Goal: Information Seeking & Learning: Find specific fact

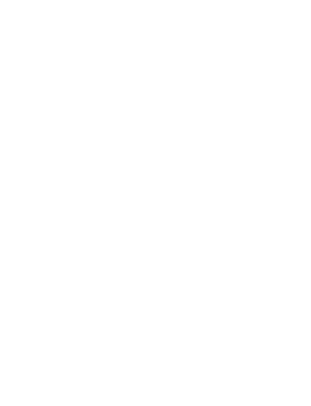
click at [93, 6] on div at bounding box center [155, 203] width 311 height 406
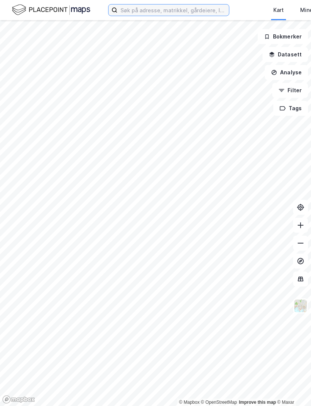
click at [140, 12] on input at bounding box center [174, 9] width 112 height 11
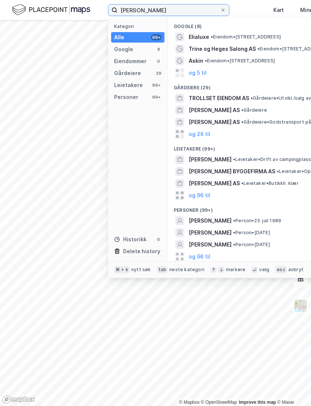
type input "[PERSON_NAME]"
click at [222, 220] on span "[PERSON_NAME]" at bounding box center [210, 220] width 43 height 9
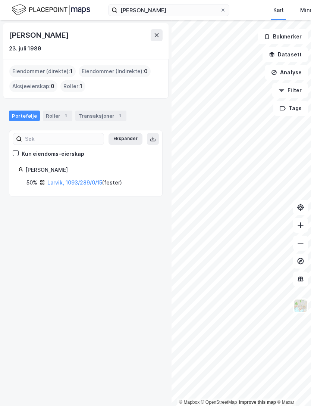
click at [98, 117] on div "Transaksjoner 1" at bounding box center [100, 115] width 51 height 10
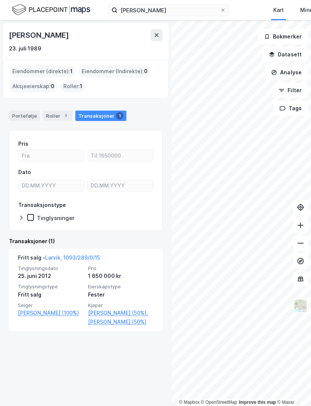
click at [108, 312] on link "[PERSON_NAME] (50%)," at bounding box center [121, 312] width 66 height 9
click at [107, 321] on link "[PERSON_NAME] (50%)" at bounding box center [121, 321] width 66 height 9
click at [75, 87] on div "Roller : 1" at bounding box center [72, 86] width 25 height 12
click at [73, 84] on div "Roller : 1" at bounding box center [72, 86] width 25 height 12
click at [75, 87] on div "Roller : 1" at bounding box center [72, 86] width 25 height 12
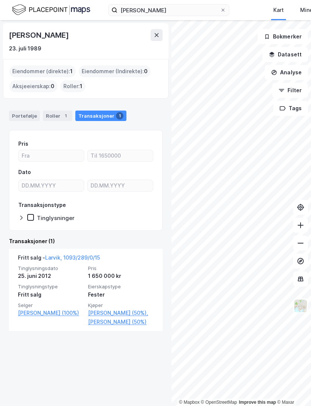
click at [62, 116] on div "1" at bounding box center [65, 115] width 7 height 7
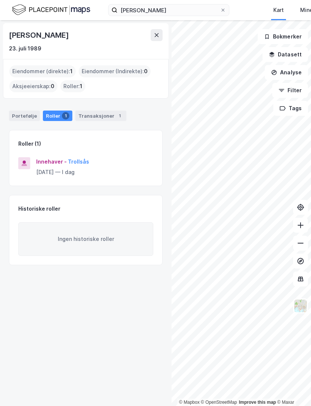
click at [0, 0] on button "Trollsås" at bounding box center [0, 0] width 0 height 0
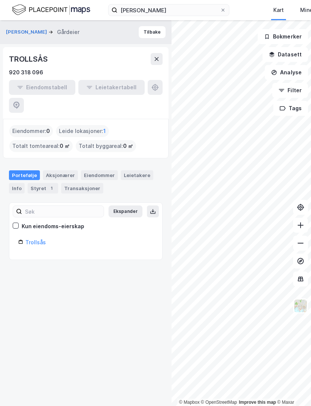
click at [44, 183] on div "Styret 1" at bounding box center [43, 188] width 31 height 10
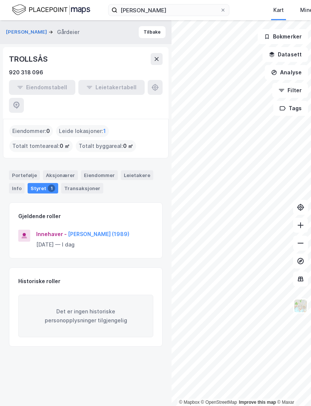
click at [0, 0] on button "[PERSON_NAME] (1989)" at bounding box center [0, 0] width 0 height 0
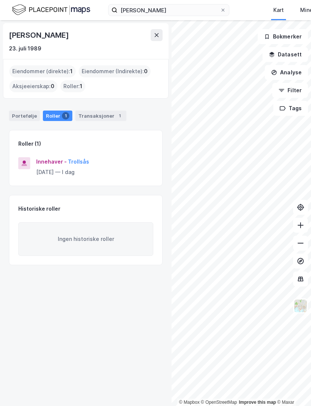
click at [0, 0] on button "Trollsås" at bounding box center [0, 0] width 0 height 0
